Goal: Find specific page/section: Find specific page/section

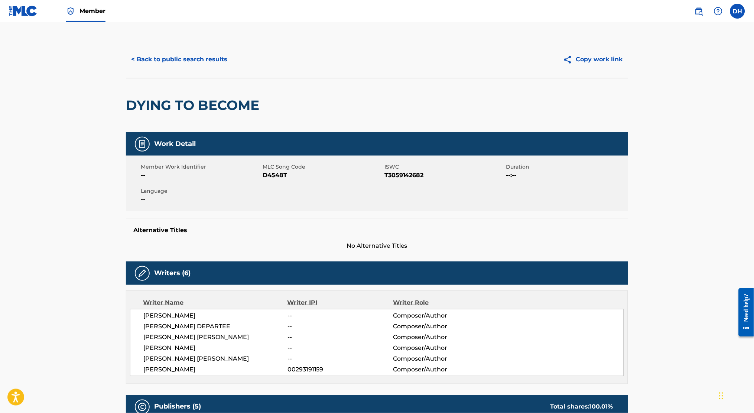
click at [157, 63] on button "< Back to public search results" at bounding box center [179, 59] width 107 height 19
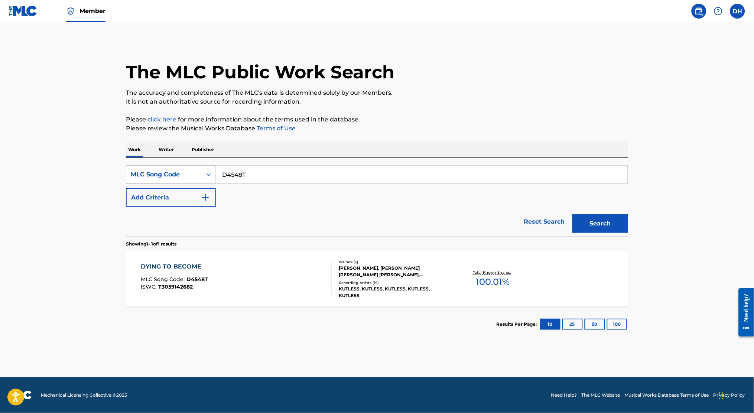
drag, startPoint x: 155, startPoint y: 168, endPoint x: 143, endPoint y: 167, distance: 11.6
click at [143, 167] on div "SearchWithCriteria450332f2-8acf-423d-8be0-c37282641b5c MLC Song Code D4548T" at bounding box center [377, 174] width 502 height 19
paste input "JB9JQE"
type input "JB9JQE"
click at [572, 214] on button "Search" at bounding box center [600, 223] width 56 height 19
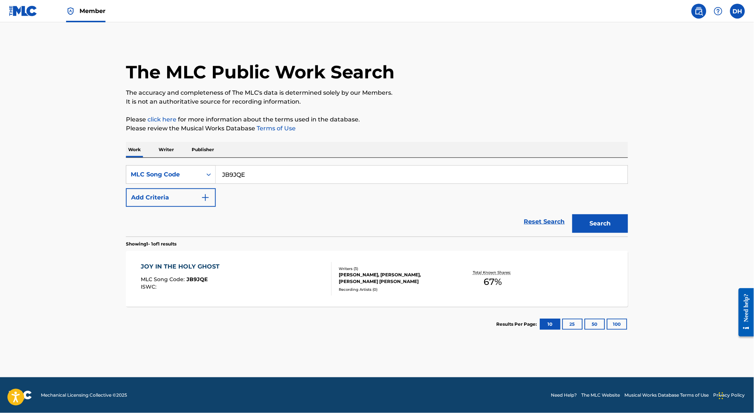
click at [216, 287] on div "ISWC :" at bounding box center [182, 287] width 82 height 6
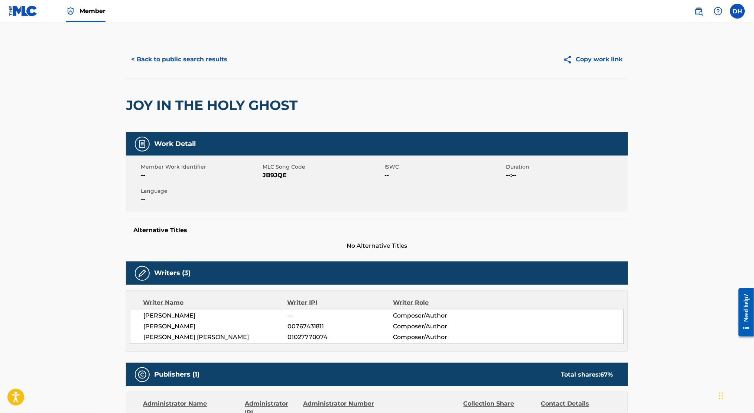
click at [164, 58] on button "< Back to public search results" at bounding box center [179, 59] width 107 height 19
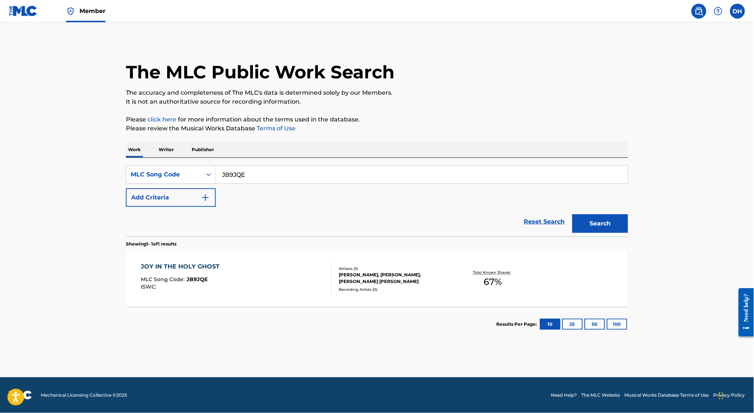
click at [88, 16] on link "Member" at bounding box center [85, 11] width 39 height 22
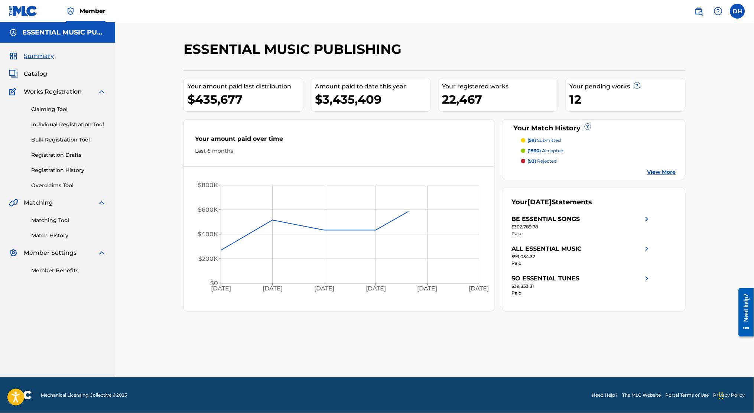
click at [36, 76] on span "Catalog" at bounding box center [35, 73] width 23 height 9
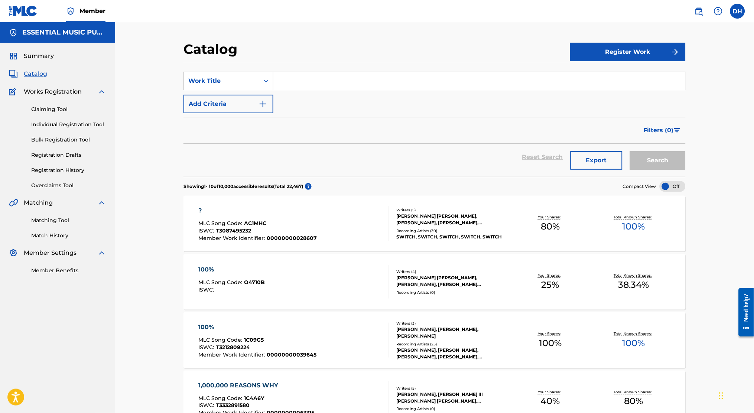
click at [292, 78] on input "Search Form" at bounding box center [479, 81] width 412 height 18
type input "matches"
click at [260, 102] on img "Search Form" at bounding box center [262, 104] width 9 height 9
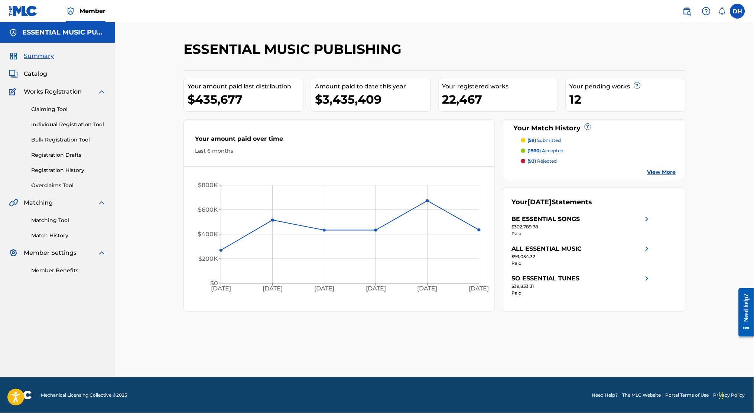
click at [692, 13] on link at bounding box center [686, 11] width 15 height 15
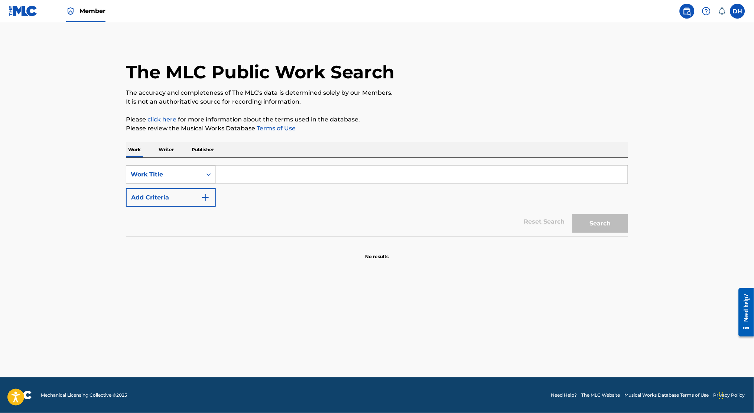
click at [132, 174] on div "Work Title" at bounding box center [164, 174] width 67 height 9
click at [156, 192] on div "MLC Song Code" at bounding box center [170, 193] width 89 height 19
click at [245, 179] on input "Search Form" at bounding box center [422, 175] width 412 height 18
paste input "EA47Q9"
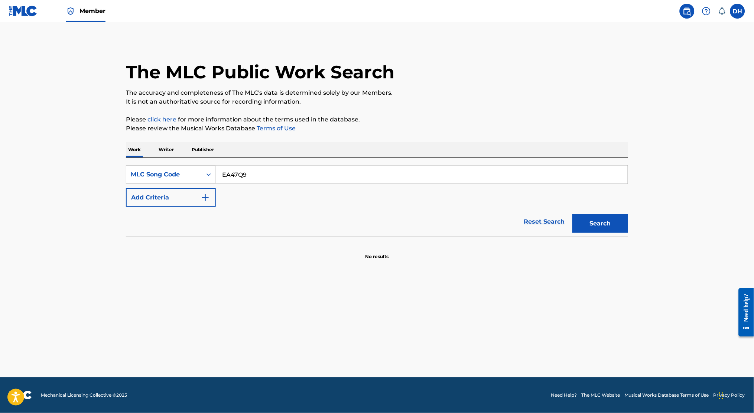
type input "EA47Q9"
click at [572, 214] on button "Search" at bounding box center [600, 223] width 56 height 19
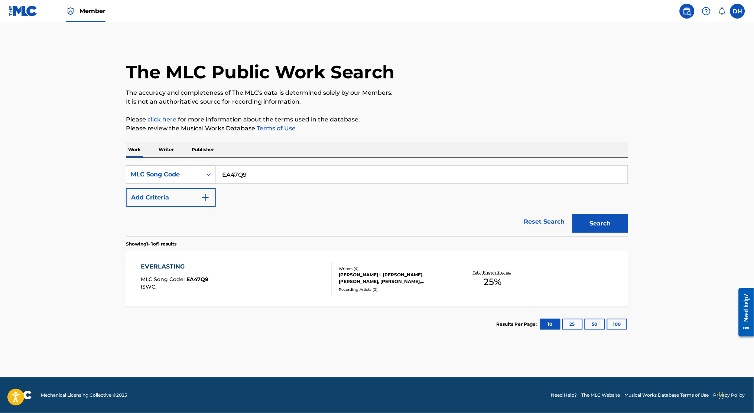
click at [243, 291] on div "EVERLASTING MLC Song Code : EA47Q9 ISWC :" at bounding box center [236, 278] width 191 height 33
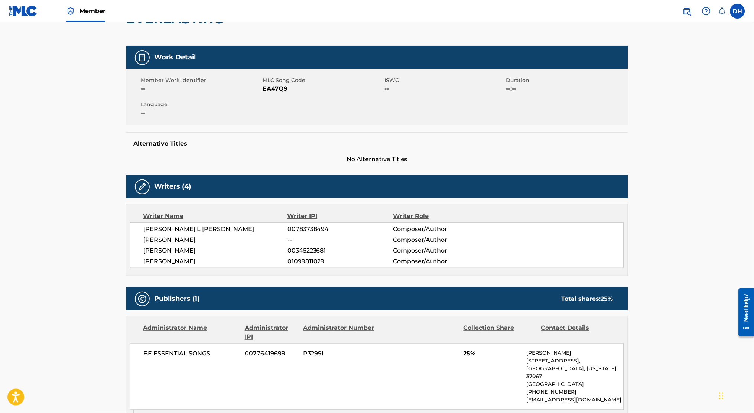
scroll to position [86, 0]
